Goal: Task Accomplishment & Management: Manage account settings

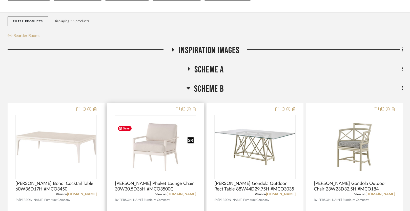
scroll to position [78, 0]
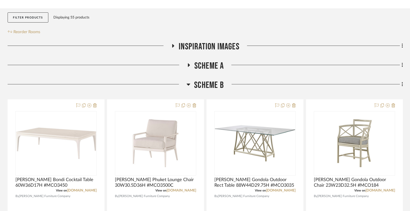
click at [209, 85] on span "Scheme B" at bounding box center [209, 85] width 30 height 11
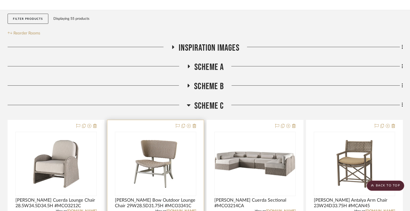
scroll to position [73, 0]
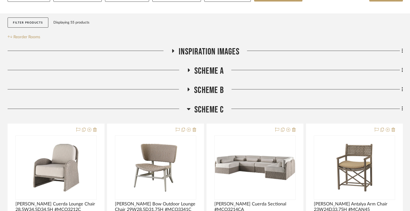
click at [207, 87] on span "Scheme B" at bounding box center [209, 90] width 30 height 11
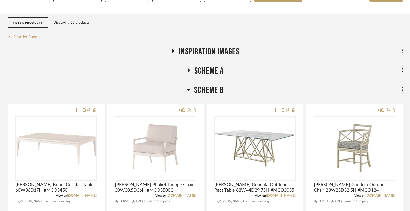
click at [209, 69] on span "Scheme A" at bounding box center [209, 71] width 30 height 11
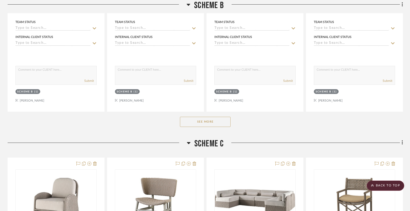
scroll to position [532, 0]
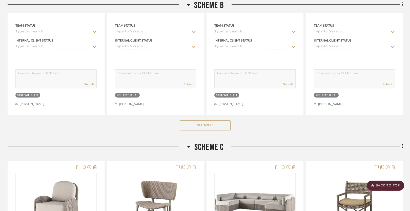
click at [208, 123] on button "See More" at bounding box center [205, 125] width 51 height 10
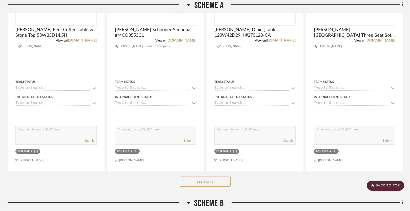
scroll to position [212, 0]
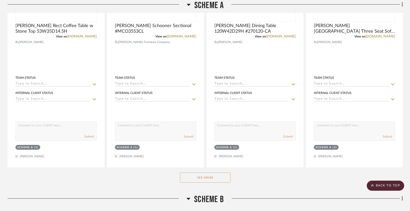
click at [202, 175] on button "See More" at bounding box center [205, 177] width 51 height 10
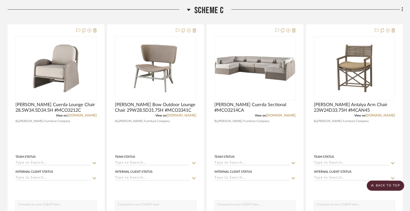
scroll to position [1117, 0]
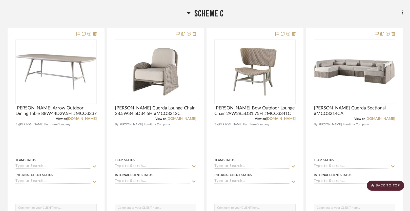
scroll to position [666, 0]
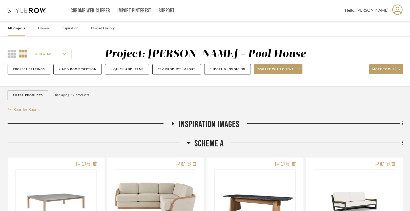
click at [207, 142] on span "Scheme A" at bounding box center [209, 143] width 30 height 11
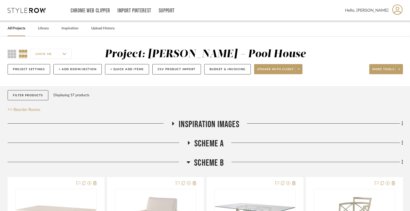
click at [204, 164] on span "Scheme B" at bounding box center [209, 162] width 30 height 11
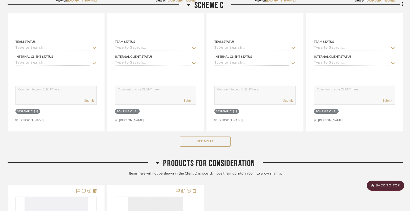
scroll to position [288, 0]
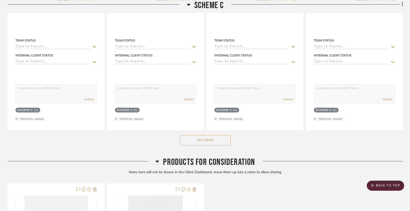
click at [205, 142] on button "See More" at bounding box center [205, 140] width 51 height 10
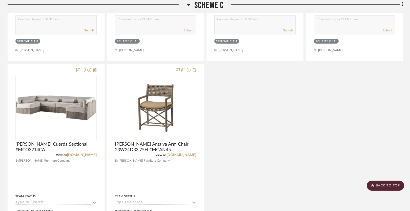
scroll to position [357, 0]
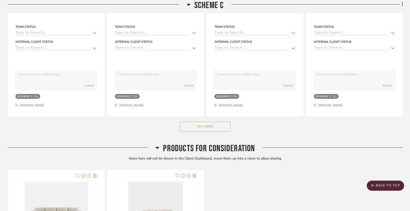
scroll to position [307, 0]
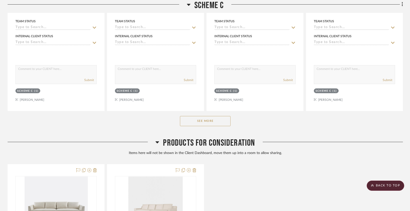
click at [202, 119] on button "See More" at bounding box center [205, 121] width 51 height 10
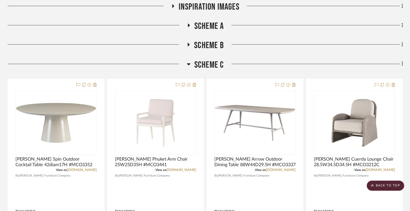
scroll to position [116, 0]
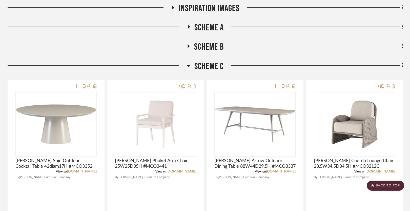
click at [206, 67] on span "Scheme C" at bounding box center [209, 66] width 30 height 11
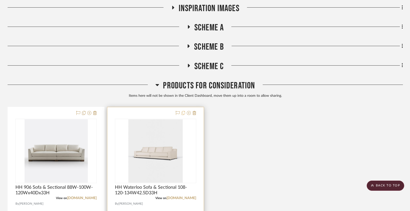
click at [183, 112] on icon at bounding box center [183, 113] width 4 height 4
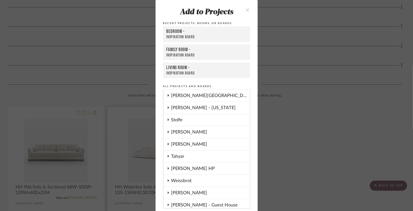
scroll to position [464, 0]
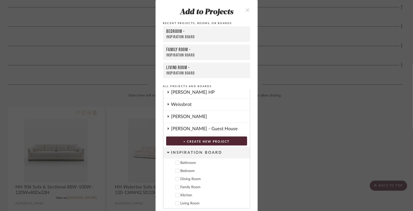
click at [190, 123] on div "[PERSON_NAME] - Guest House" at bounding box center [210, 129] width 79 height 12
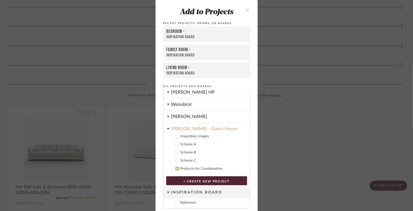
scroll to position [18, 0]
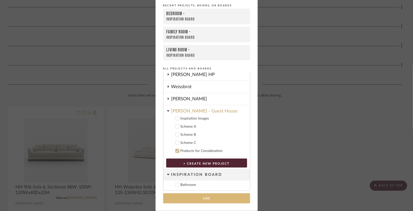
click at [181, 198] on button "Add" at bounding box center [206, 198] width 87 height 10
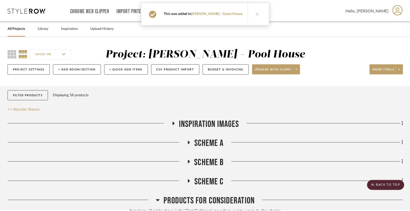
scroll to position [116, 0]
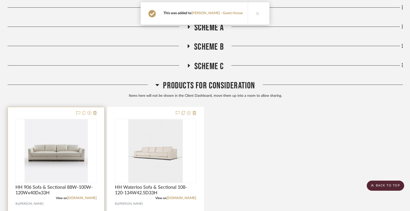
click at [84, 112] on icon at bounding box center [84, 113] width 4 height 4
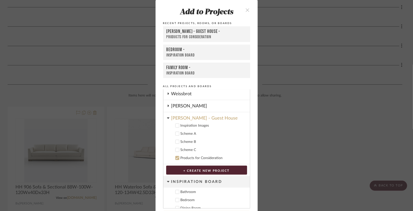
scroll to position [18, 0]
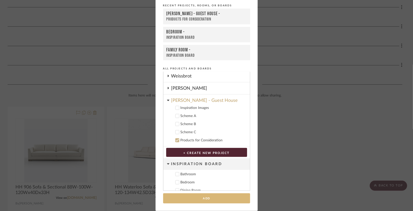
click at [186, 198] on button "Add" at bounding box center [206, 198] width 87 height 10
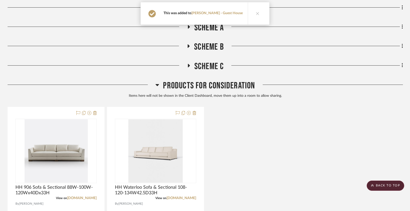
scroll to position [0, 0]
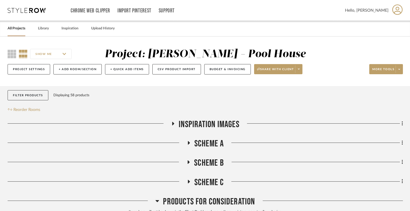
click at [17, 29] on link "All Projects" at bounding box center [17, 28] width 18 height 7
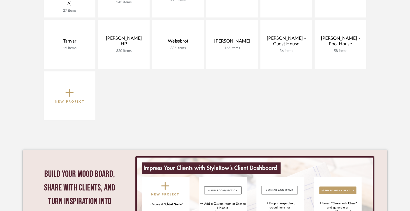
scroll to position [411, 0]
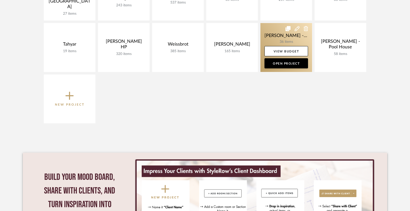
click at [271, 33] on link at bounding box center [286, 47] width 52 height 49
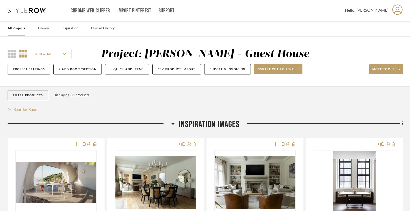
click at [205, 123] on span "Inspiration Images" at bounding box center [209, 124] width 61 height 11
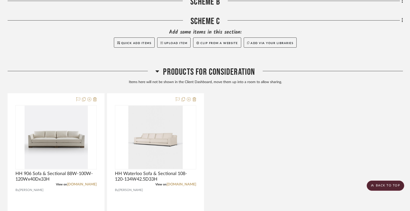
scroll to position [225, 0]
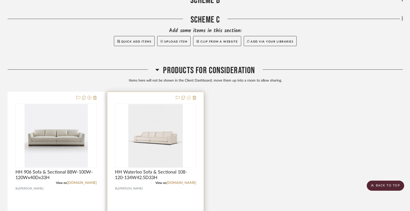
click at [188, 97] on icon at bounding box center [189, 98] width 4 height 4
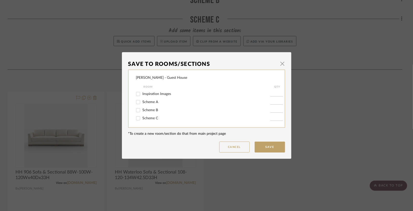
click at [146, 100] on span "Scheme A" at bounding box center [151, 102] width 16 height 4
click at [142, 100] on input "Scheme A" at bounding box center [138, 102] width 8 height 8
checkbox input "true"
type input "1"
click at [266, 148] on button "Save" at bounding box center [270, 146] width 30 height 11
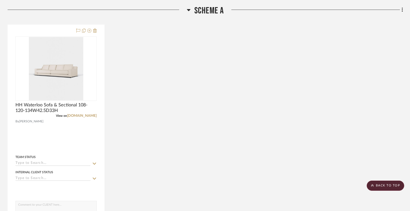
scroll to position [116, 0]
